Goal: Find specific page/section: Find specific page/section

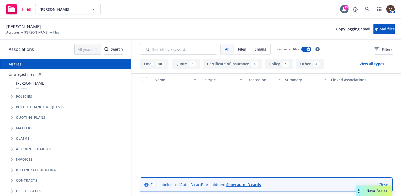
scroll to position [262, 0]
